Goal: Use online tool/utility: Utilize a website feature to perform a specific function

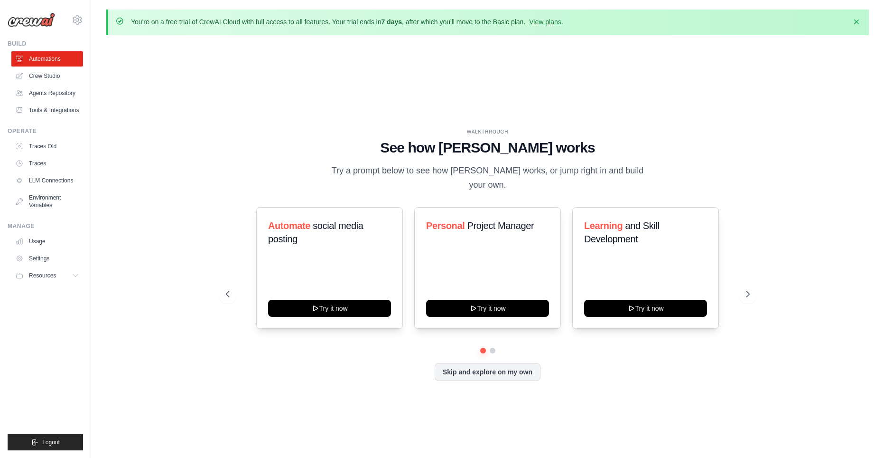
click at [481, 371] on div "Automate social media posting Try it now Personal Project Manager Try it now Le…" at bounding box center [488, 294] width 524 height 174
click at [499, 374] on div "Automate social media posting Try it now Personal Project Manager Try it now Le…" at bounding box center [488, 294] width 524 height 174
drag, startPoint x: 493, startPoint y: 348, endPoint x: 509, endPoint y: 346, distance: 15.8
click at [495, 329] on div "Personal Project Manager Try it now" at bounding box center [487, 268] width 147 height 122
click at [749, 292] on div "Automate social media posting Try it now Personal Project Manager Try it now Le…" at bounding box center [488, 268] width 524 height 122
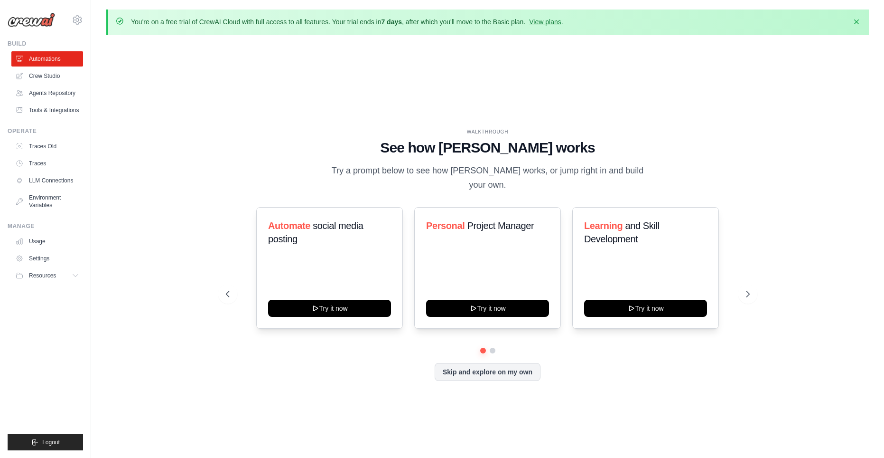
click at [748, 296] on div "Automate social media posting Try it now Personal Project Manager Try it now Le…" at bounding box center [488, 268] width 524 height 122
click at [749, 294] on div "Automate social media posting Try it now Personal Project Manager Try it now Le…" at bounding box center [488, 268] width 524 height 122
click at [749, 293] on div "Automate social media posting Try it now Personal Project Manager Try it now Le…" at bounding box center [488, 268] width 524 height 122
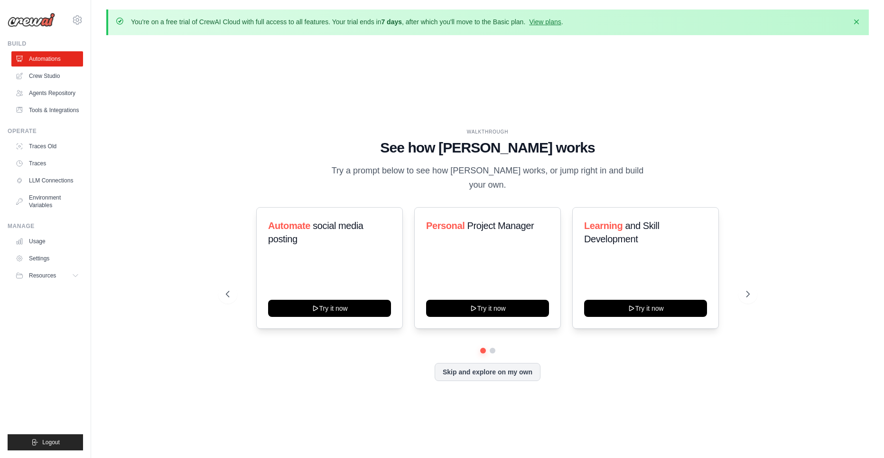
click at [769, 205] on div "WALKTHROUGH See how CrewAI works Try a prompt below to see how CrewAI works, or…" at bounding box center [487, 262] width 763 height 439
drag, startPoint x: 226, startPoint y: 289, endPoint x: 222, endPoint y: 294, distance: 6.1
click at [223, 293] on div "WALKTHROUGH See how CrewAI works Try a prompt below to see how CrewAI works, or…" at bounding box center [488, 262] width 547 height 268
click at [223, 294] on div "WALKTHROUGH See how CrewAI works Try a prompt below to see how CrewAI works, or…" at bounding box center [488, 262] width 547 height 268
drag, startPoint x: 223, startPoint y: 294, endPoint x: 262, endPoint y: 307, distance: 41.1
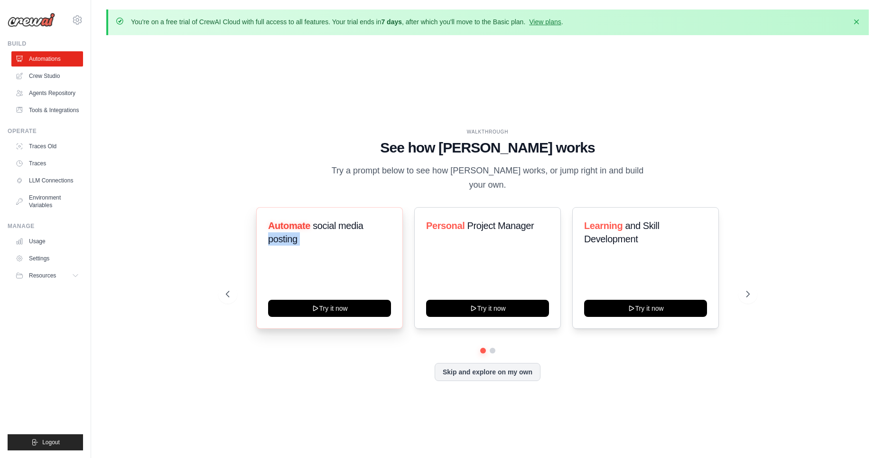
click at [223, 294] on div "WALKTHROUGH See how CrewAI works Try a prompt below to see how CrewAI works, or…" at bounding box center [488, 262] width 547 height 268
click at [494, 348] on div "Automate social media posting Try it now Personal Project Manager Try it now Le…" at bounding box center [488, 277] width 524 height 141
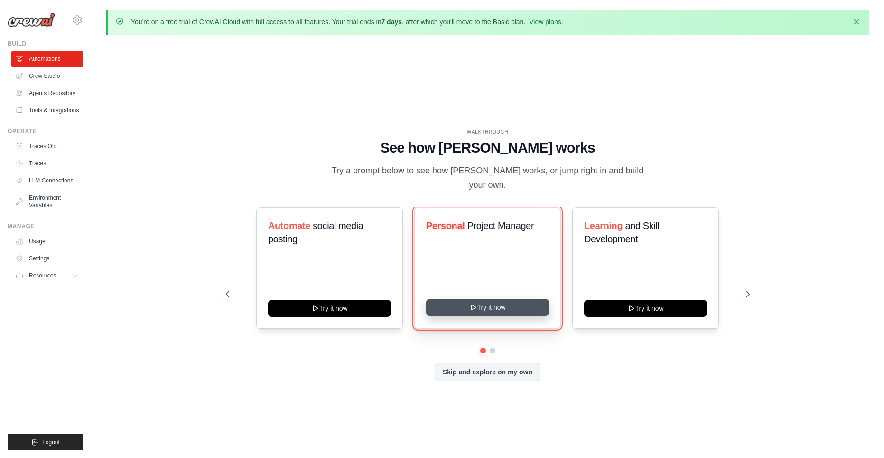
click at [492, 316] on button "Try it now" at bounding box center [487, 307] width 123 height 17
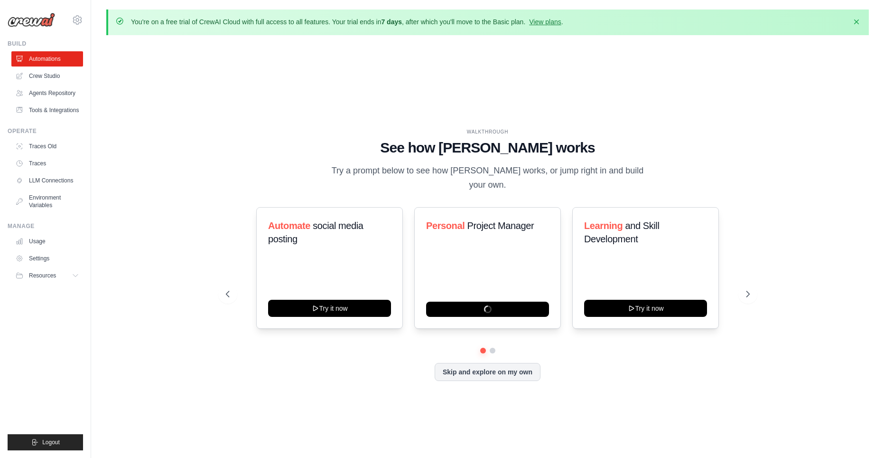
click at [491, 372] on div "Automate social media posting Try it now Personal Project Manager Learning and …" at bounding box center [488, 294] width 524 height 174
click at [804, 71] on div "WALKTHROUGH See how CrewAI works Try a prompt below to see how CrewAI works, or…" at bounding box center [487, 262] width 763 height 439
click at [467, 152] on h1 "See how CrewAI works" at bounding box center [488, 147] width 524 height 17
click at [58, 70] on link "Crew Studio" at bounding box center [48, 75] width 72 height 15
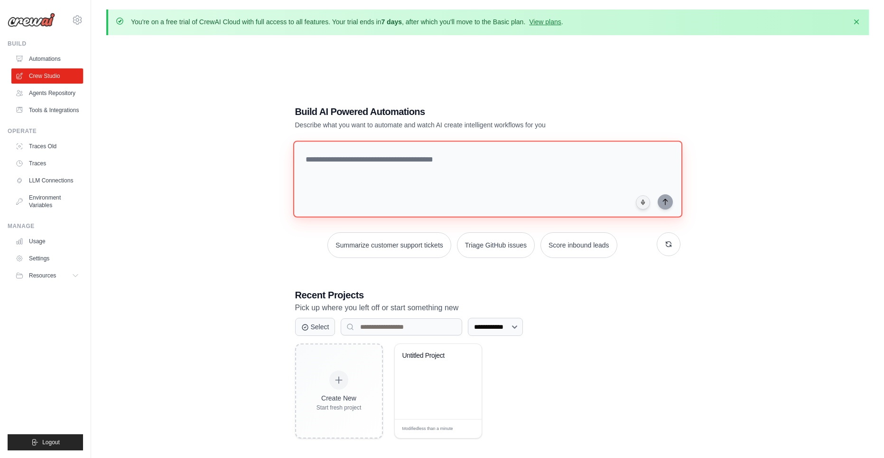
click at [451, 150] on textarea at bounding box center [487, 179] width 389 height 77
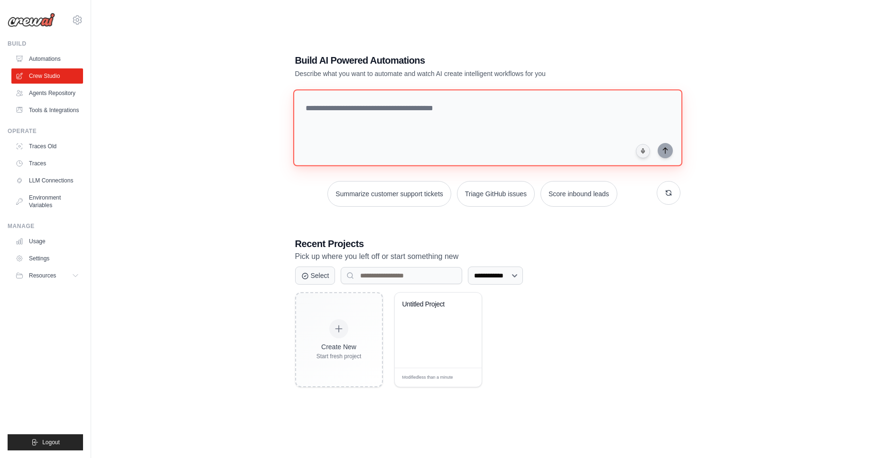
scroll to position [52, 0]
type textarea "*"
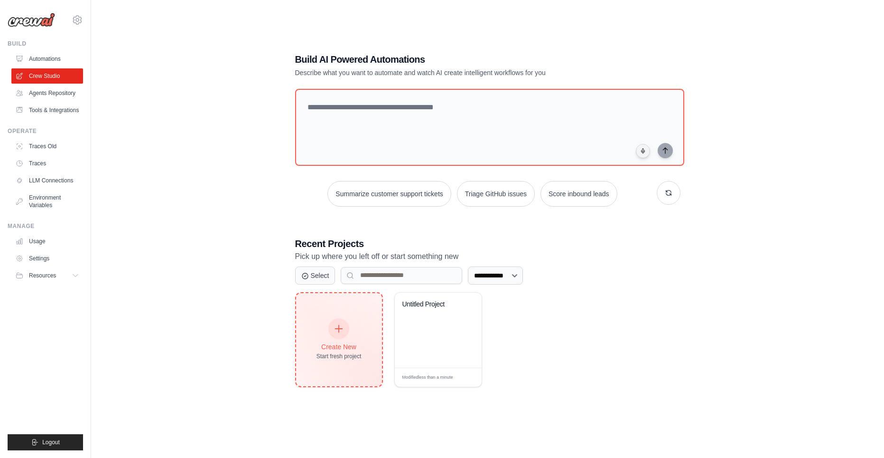
click at [338, 338] on div "Create New Start fresh project" at bounding box center [339, 339] width 45 height 41
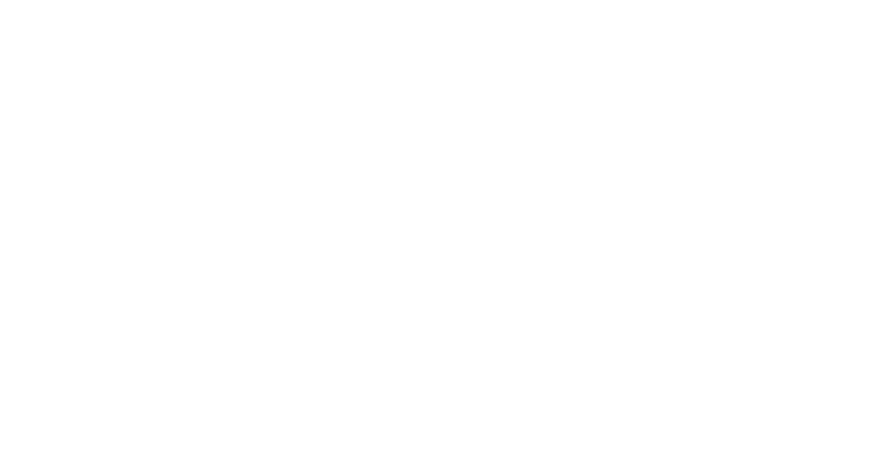
click at [458, 0] on html at bounding box center [446, 0] width 892 height 0
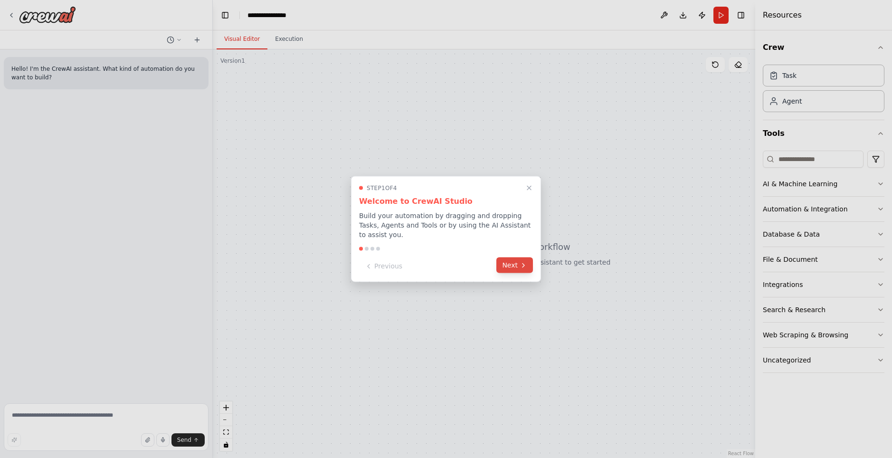
click at [525, 264] on button "Next" at bounding box center [514, 265] width 37 height 16
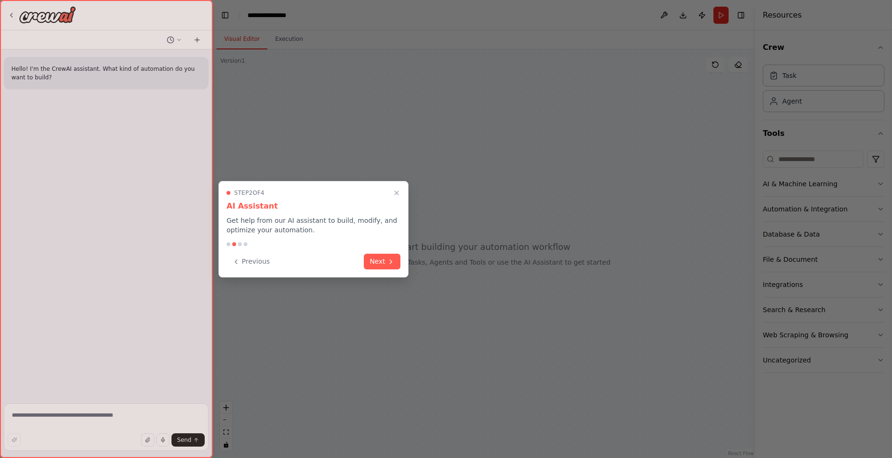
click at [525, 264] on div at bounding box center [446, 229] width 892 height 458
click at [381, 262] on button "Next" at bounding box center [382, 261] width 37 height 16
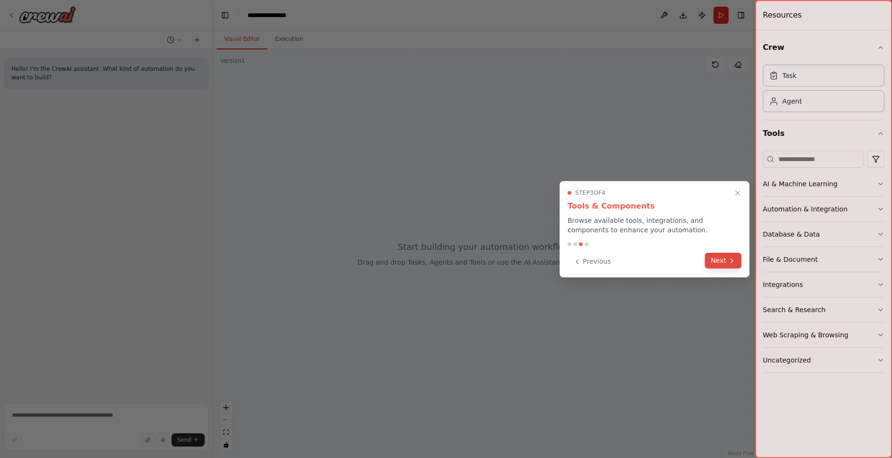
drag, startPoint x: 732, startPoint y: 265, endPoint x: 722, endPoint y: 263, distance: 9.6
click at [731, 265] on button "Next" at bounding box center [723, 262] width 37 height 16
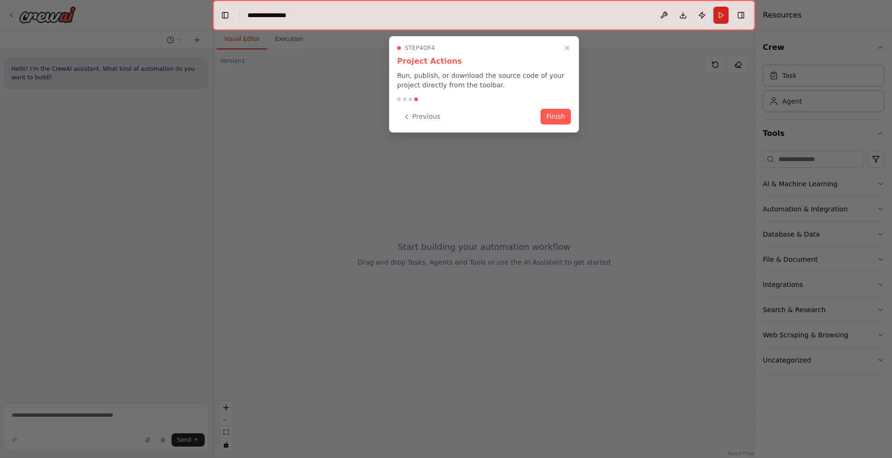
click at [560, 118] on button "Finish" at bounding box center [555, 117] width 30 height 16
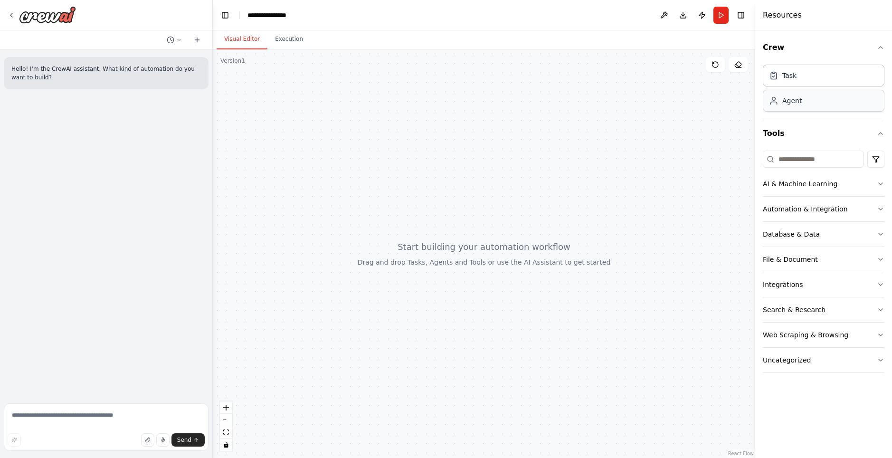
click at [832, 101] on div "Agent" at bounding box center [823, 101] width 122 height 22
